Goal: Register for event/course

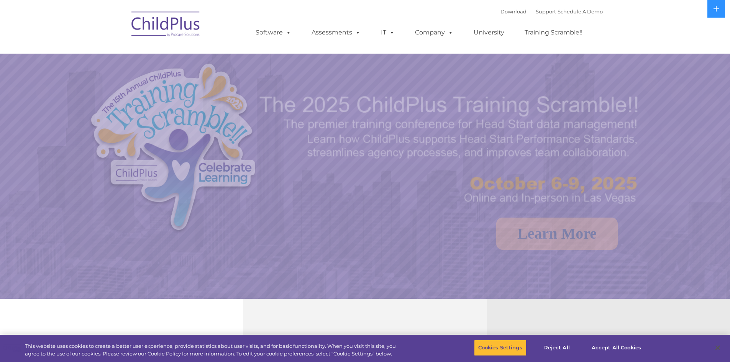
select select "MEDIUM"
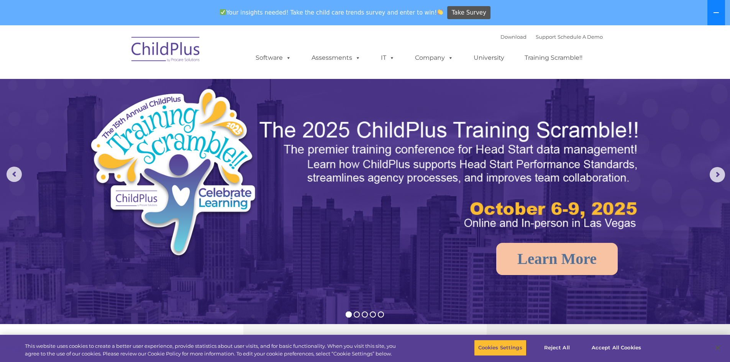
click at [717, 11] on icon at bounding box center [716, 13] width 6 height 6
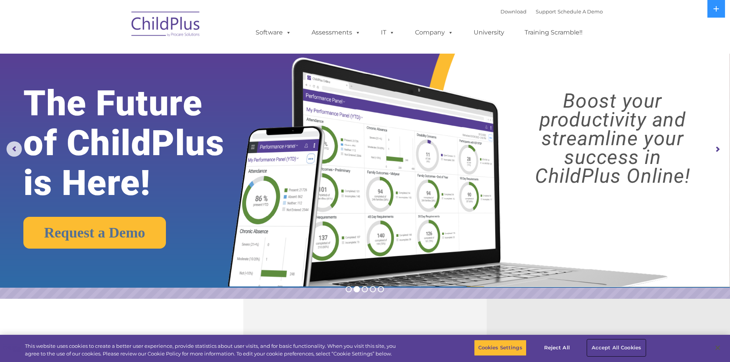
click at [612, 345] on button "Accept All Cookies" at bounding box center [617, 348] width 58 height 16
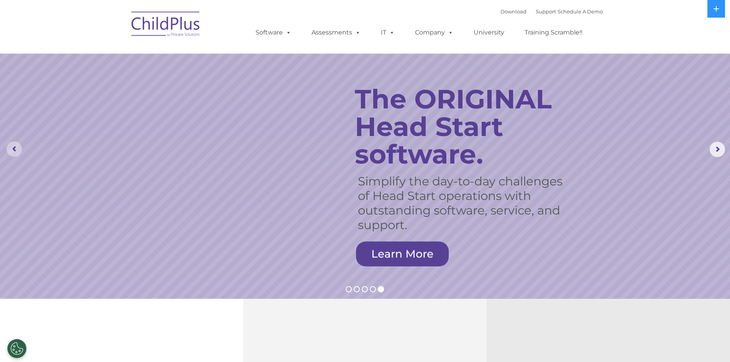
click at [9, 150] on rs-arrow at bounding box center [14, 148] width 15 height 15
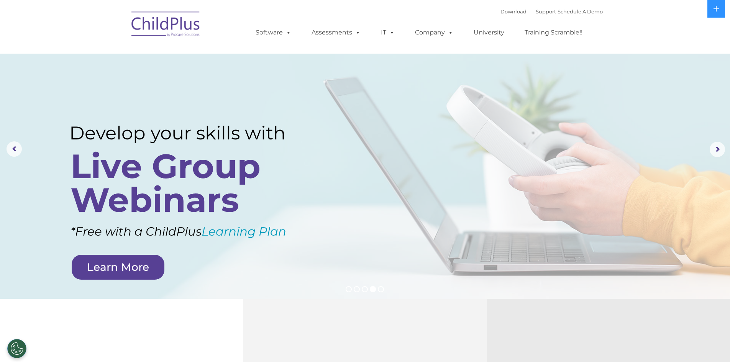
click at [123, 266] on link "Learn More" at bounding box center [118, 267] width 93 height 25
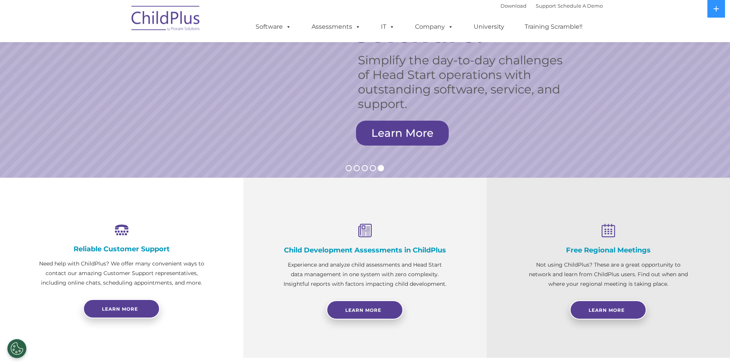
scroll to position [120, 0]
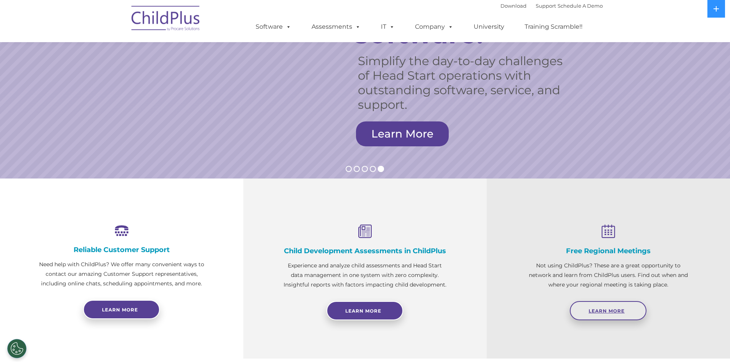
click at [615, 309] on span "Learn More" at bounding box center [607, 311] width 36 height 6
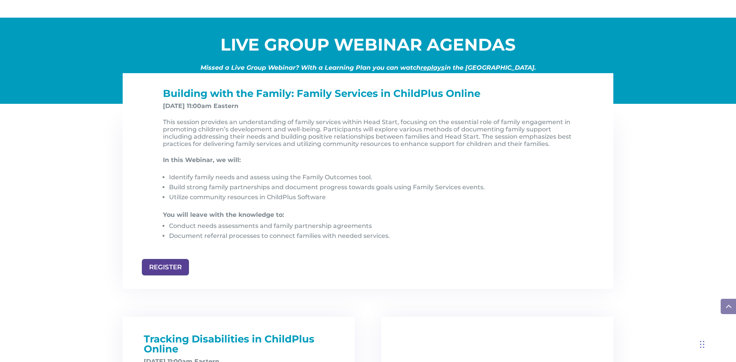
scroll to position [767, 0]
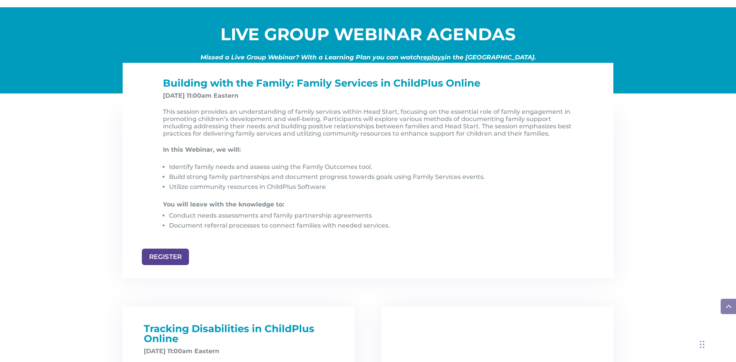
click at [459, 81] on span "Building with the Family: Family Services in ChildPlus Online" at bounding box center [321, 83] width 317 height 12
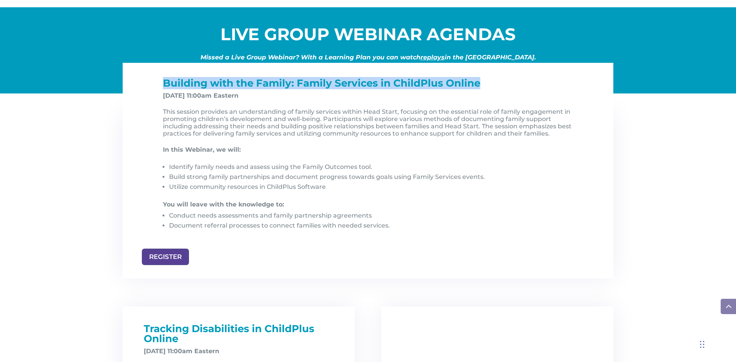
click at [459, 81] on span "Building with the Family: Family Services in ChildPlus Online" at bounding box center [321, 83] width 317 height 12
click at [450, 86] on span "Building with the Family: Family Services in ChildPlus Online" at bounding box center [321, 83] width 317 height 12
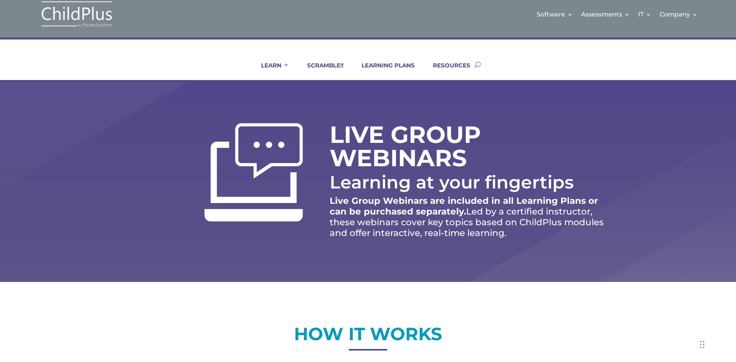
scroll to position [0, 0]
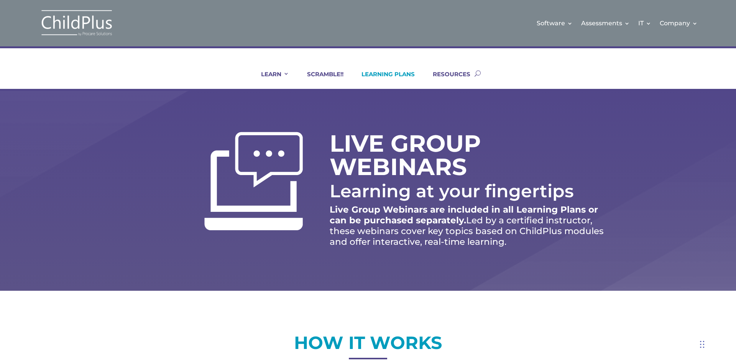
click at [404, 73] on link "LEARNING PLANS" at bounding box center [383, 80] width 63 height 18
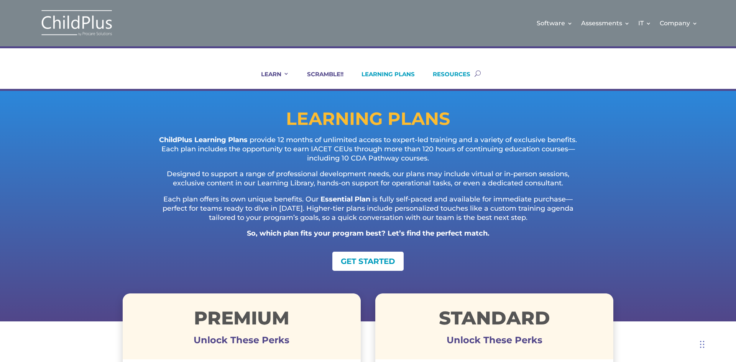
click at [447, 75] on link "RESOURCES" at bounding box center [446, 80] width 47 height 18
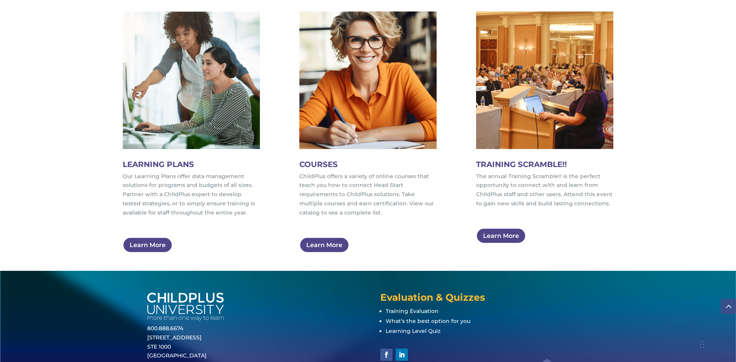
scroll to position [429, 0]
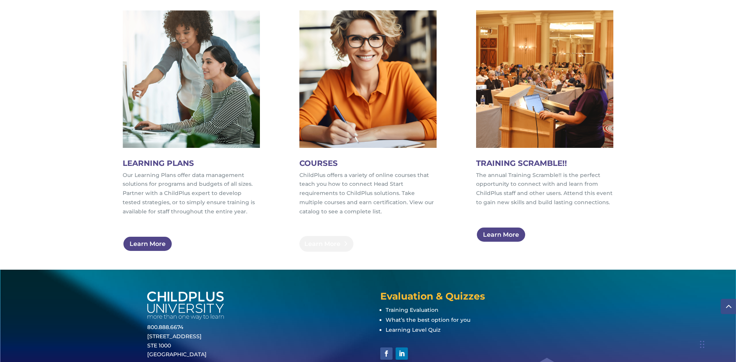
click at [328, 241] on link "Learn More" at bounding box center [326, 244] width 54 height 16
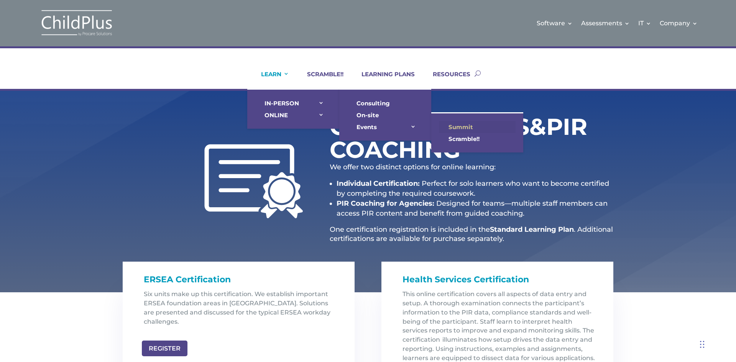
click at [460, 125] on link "Summit" at bounding box center [477, 127] width 77 height 12
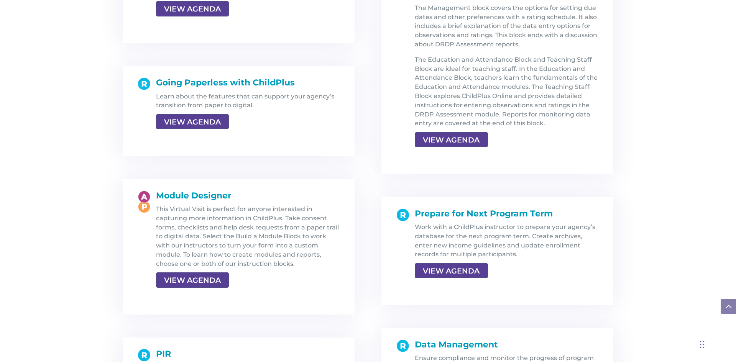
scroll to position [1226, 0]
click at [208, 122] on link "VIEW AGENDA" at bounding box center [191, 122] width 71 height 14
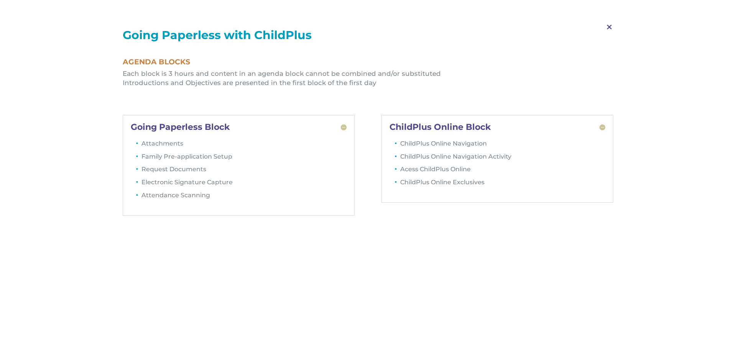
click at [611, 27] on span "M" at bounding box center [609, 27] width 23 height 22
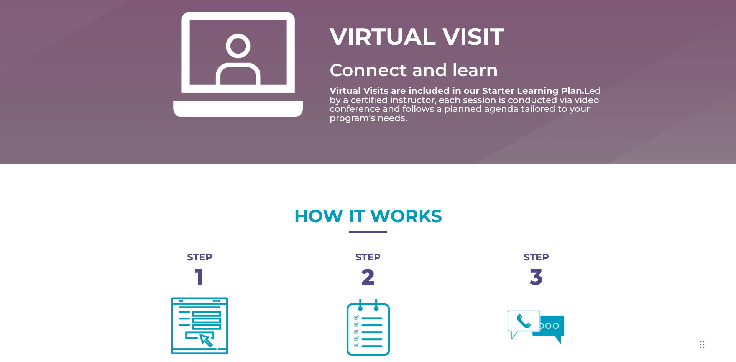
scroll to position [123, 0]
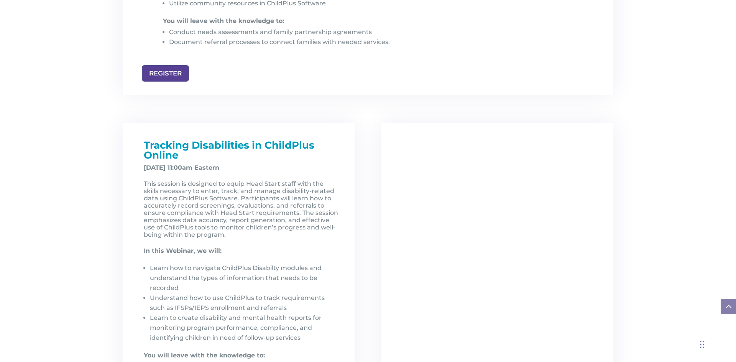
scroll to position [951, 0]
click at [459, 212] on div at bounding box center [497, 279] width 232 height 312
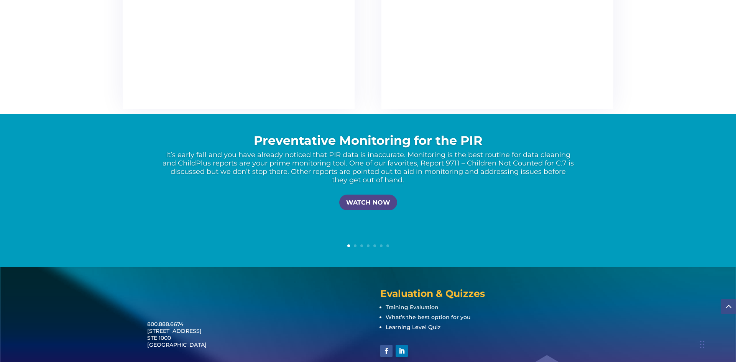
scroll to position [1472, 0]
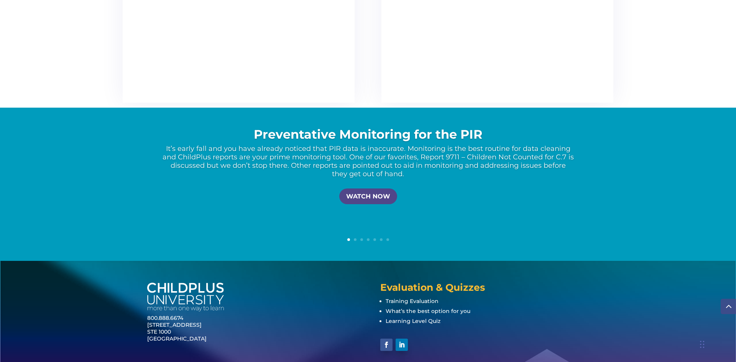
click at [470, 90] on div at bounding box center [497, 26] width 232 height 153
click at [515, 310] on li "What’s the best option for you" at bounding box center [487, 311] width 203 height 10
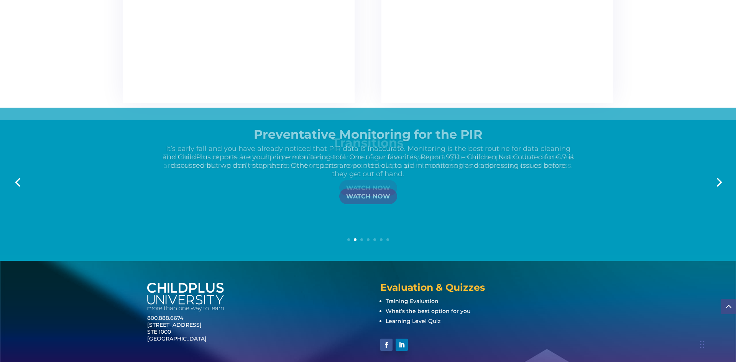
drag, startPoint x: 413, startPoint y: 177, endPoint x: 322, endPoint y: 179, distance: 91.2
click at [322, 179] on div "Preventative Monitoring for the PIR It’s early fall and you have already notice…" at bounding box center [368, 181] width 491 height 107
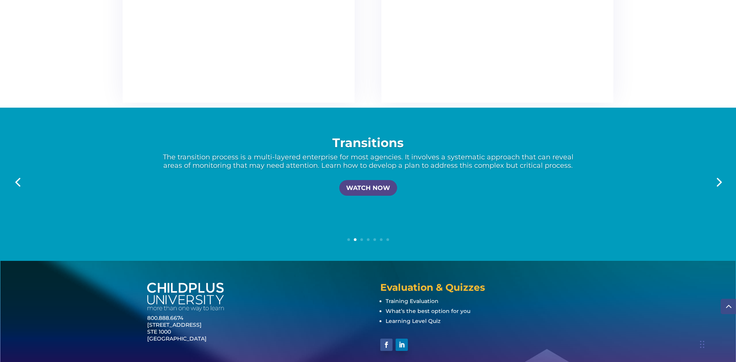
click at [362, 241] on link "3" at bounding box center [361, 239] width 3 height 3
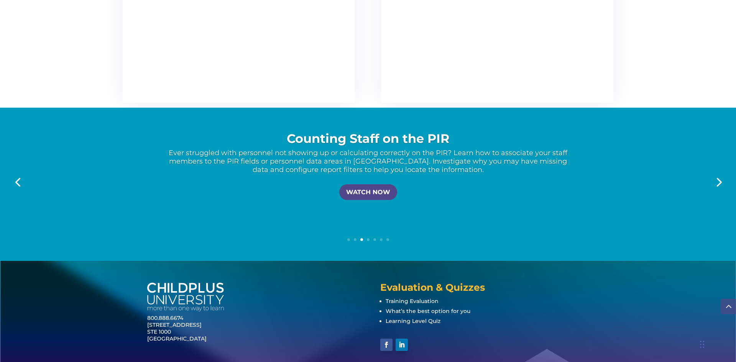
click at [366, 238] on div "1 2 3 4 5 6 7" at bounding box center [368, 242] width 736 height 9
click at [368, 241] on link "4" at bounding box center [368, 239] width 3 height 3
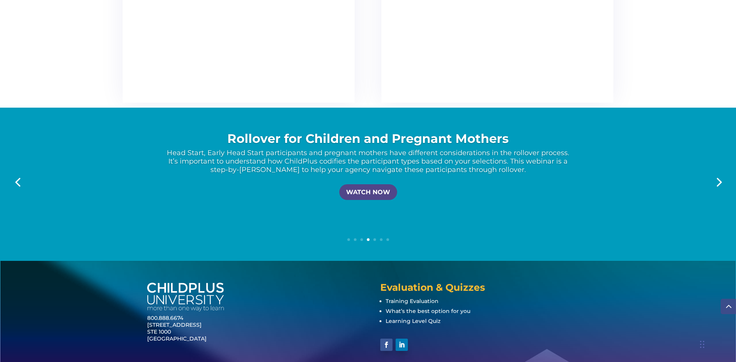
click at [374, 240] on link "5" at bounding box center [374, 239] width 3 height 3
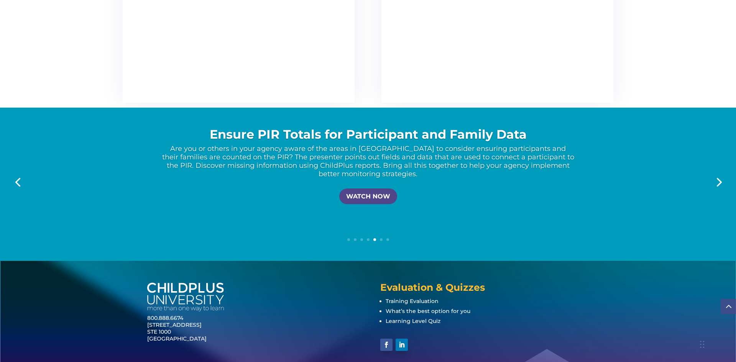
click at [381, 240] on link "6" at bounding box center [381, 239] width 3 height 3
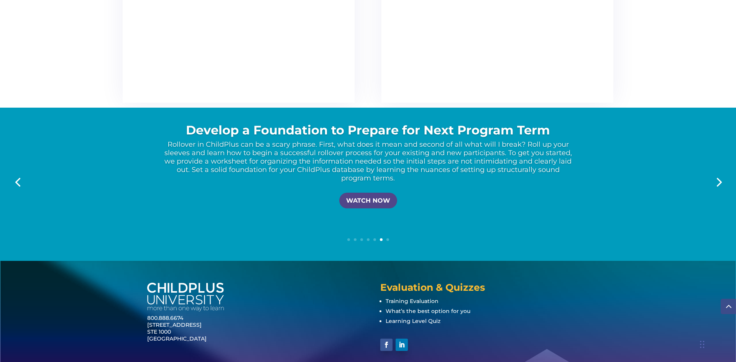
click at [387, 239] on link "7" at bounding box center [387, 239] width 3 height 3
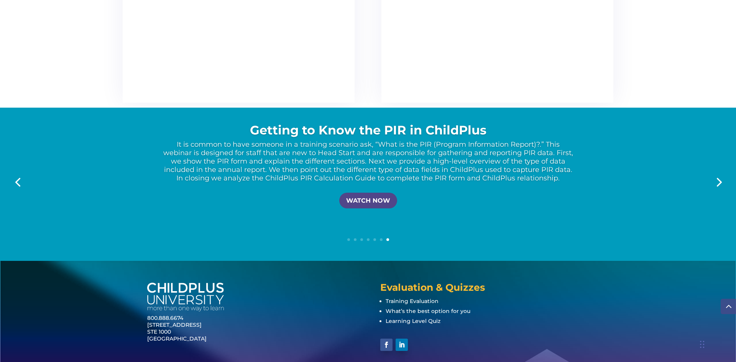
click at [724, 179] on link "Next" at bounding box center [718, 181] width 18 height 18
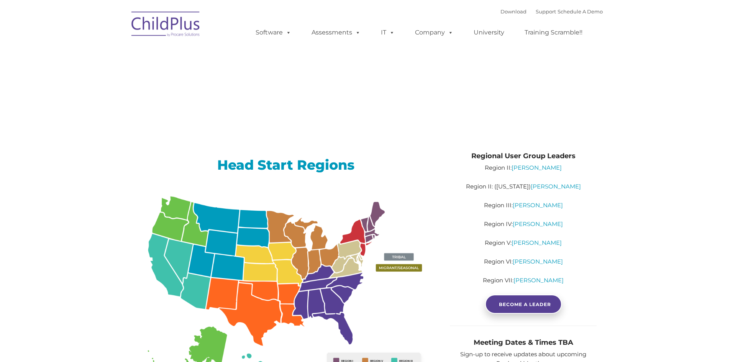
type input ""
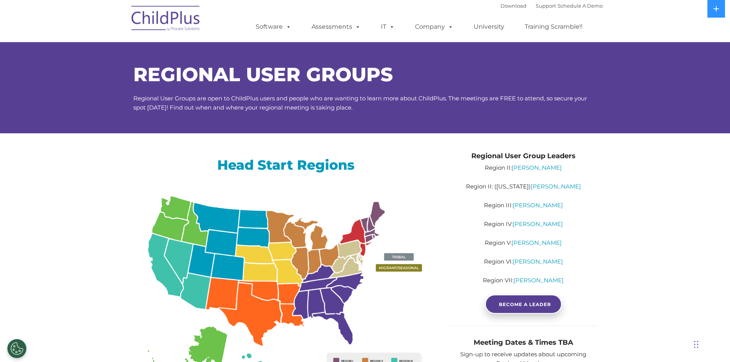
click at [172, 206] on img at bounding box center [285, 298] width 305 height 222
click at [176, 209] on img at bounding box center [285, 298] width 305 height 222
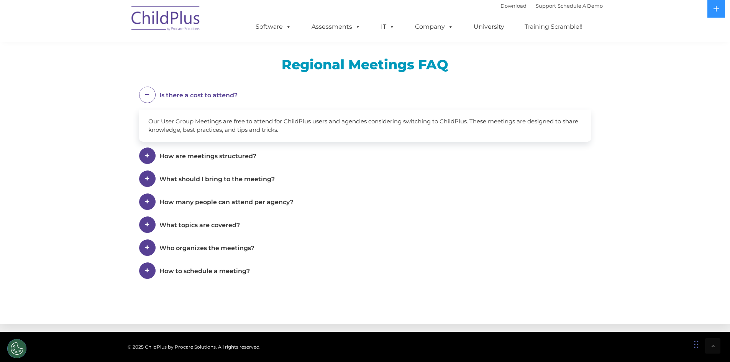
scroll to position [394, 0]
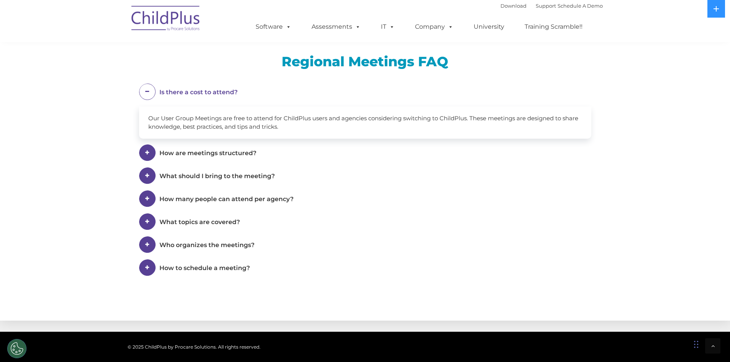
click at [220, 225] on span "What topics are covered?" at bounding box center [199, 221] width 80 height 7
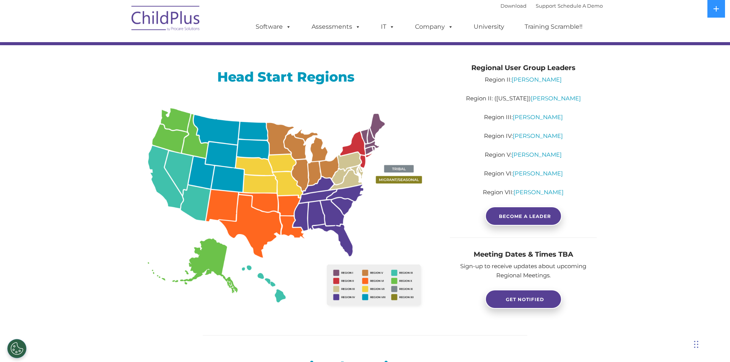
scroll to position [88, 0]
